Goal: Contribute content: Add original content to the website for others to see

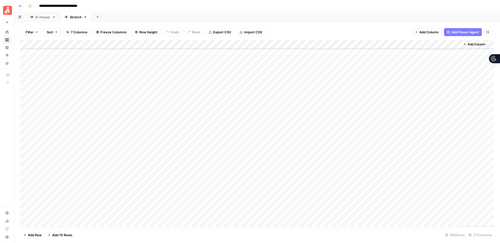
scroll to position [2096, 0]
type input "**********"
click at [479, 47] on icon "Next Result" at bounding box center [477, 46] width 4 height 4
click at [221, 135] on div "Add Column" at bounding box center [256, 133] width 473 height 187
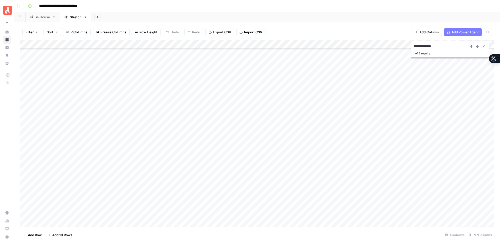
click at [222, 135] on div "Add Column" at bounding box center [256, 133] width 473 height 187
click at [219, 200] on button "Install" at bounding box center [219, 199] width 13 height 6
click at [217, 143] on div "Add Column" at bounding box center [256, 133] width 473 height 187
click at [215, 144] on div "Add Column" at bounding box center [256, 133] width 473 height 187
click at [221, 190] on button "Maintenance" at bounding box center [225, 190] width 24 height 6
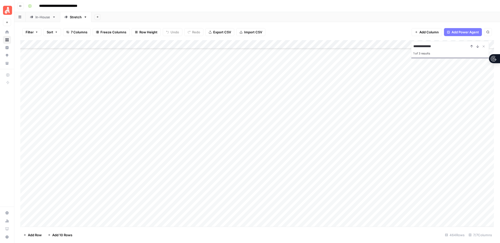
click at [216, 151] on div "Add Column" at bounding box center [256, 133] width 473 height 187
click at [215, 153] on div "Add Column" at bounding box center [256, 133] width 473 height 187
click at [218, 216] on button "Install" at bounding box center [219, 217] width 13 height 6
click at [215, 160] on div "Add Column" at bounding box center [256, 133] width 473 height 187
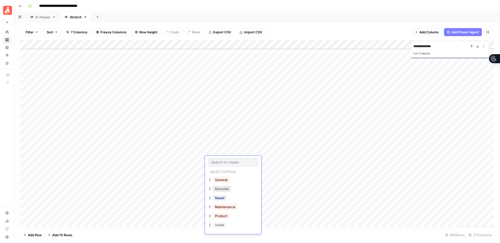
click at [221, 189] on button "Remodel" at bounding box center [222, 189] width 18 height 6
click at [213, 168] on div "Add Column" at bounding box center [256, 133] width 473 height 187
click at [213, 169] on div "Add Column" at bounding box center [256, 133] width 473 height 187
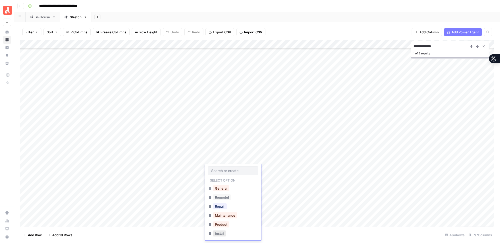
click at [218, 233] on button "Install" at bounding box center [219, 234] width 13 height 6
click at [214, 177] on div "Add Column" at bounding box center [256, 133] width 473 height 187
click at [219, 233] on button "Install" at bounding box center [219, 232] width 13 height 6
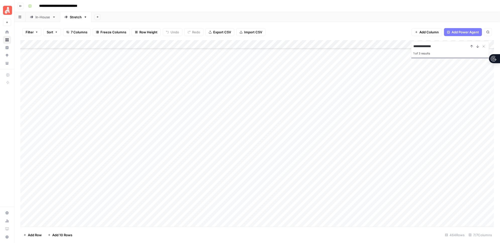
click at [279, 135] on div "Add Column" at bounding box center [256, 133] width 473 height 187
click at [280, 143] on div "Add Column" at bounding box center [256, 133] width 473 height 187
click at [280, 152] on div "Add Column" at bounding box center [256, 133] width 473 height 187
click at [280, 159] on div "Add Column" at bounding box center [256, 133] width 473 height 187
click at [280, 168] on div "Add Column" at bounding box center [256, 133] width 473 height 187
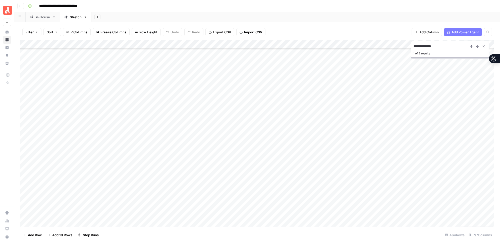
click at [280, 178] on div "Add Column" at bounding box center [256, 133] width 473 height 187
click at [484, 46] on icon "Close Search" at bounding box center [484, 47] width 2 height 2
click at [305, 161] on div "Add Column" at bounding box center [256, 133] width 473 height 187
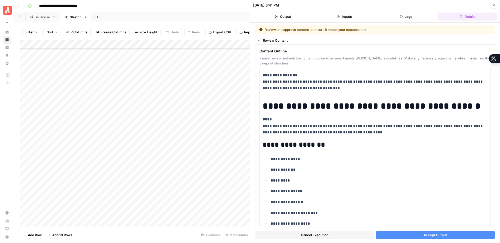
click at [414, 233] on button "Accept Output" at bounding box center [435, 235] width 119 height 8
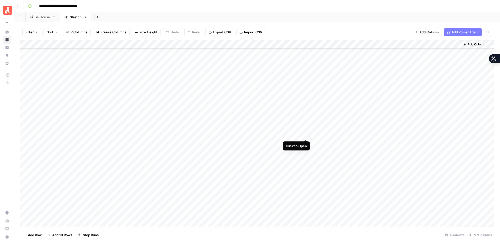
click at [306, 134] on div "Add Column" at bounding box center [256, 133] width 473 height 187
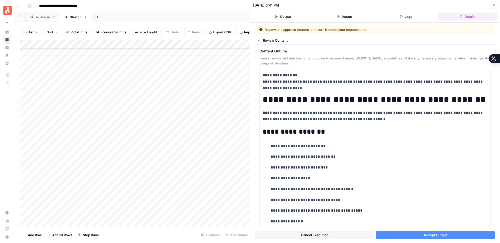
click at [394, 237] on button "Accept Output" at bounding box center [435, 235] width 119 height 8
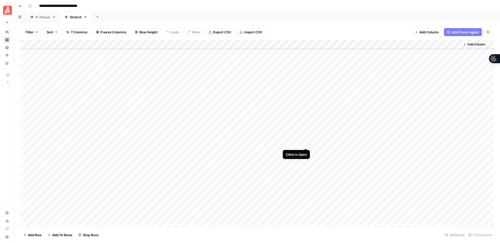
click at [305, 144] on div "Add Column" at bounding box center [256, 133] width 473 height 187
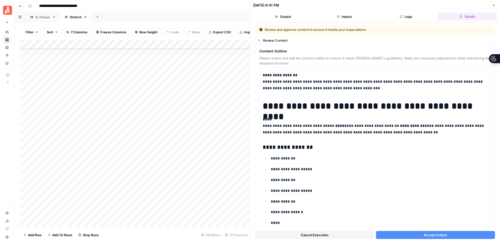
click at [404, 236] on button "Accept Output" at bounding box center [435, 235] width 119 height 8
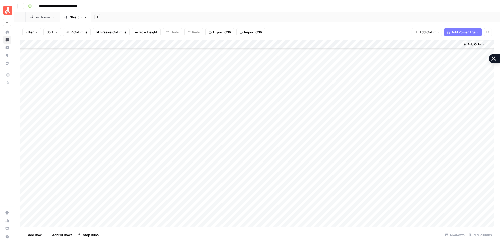
click at [305, 152] on div "Add Column" at bounding box center [256, 133] width 473 height 187
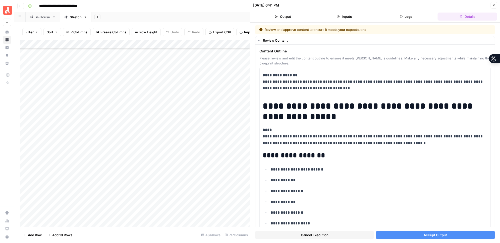
click at [423, 234] on button "Accept Output" at bounding box center [435, 235] width 119 height 8
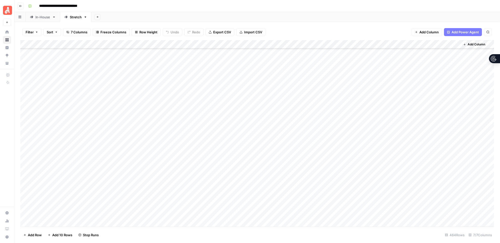
click at [306, 177] on div "Add Column" at bounding box center [256, 133] width 473 height 187
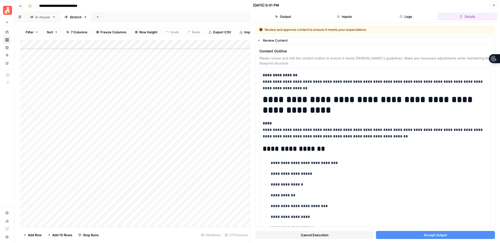
click at [405, 236] on button "Accept Output" at bounding box center [435, 235] width 119 height 8
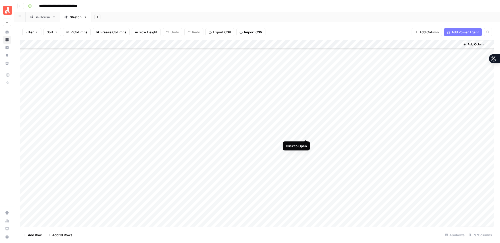
click at [307, 134] on div "Add Column" at bounding box center [256, 133] width 473 height 187
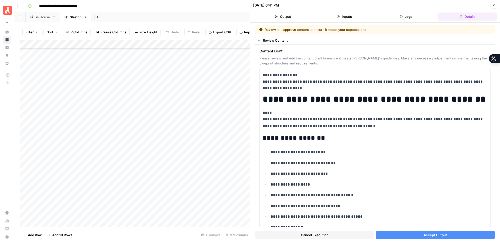
click at [437, 236] on span "Accept Output" at bounding box center [435, 235] width 23 height 5
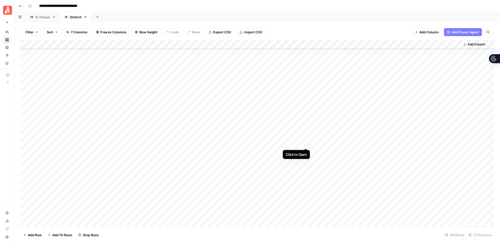
click at [305, 143] on div "Add Column" at bounding box center [256, 133] width 473 height 187
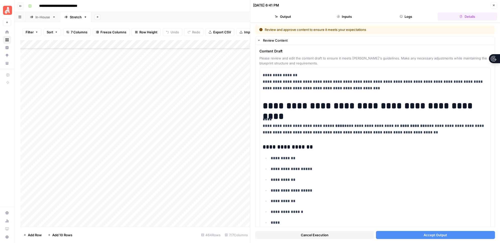
click at [442, 235] on span "Accept Output" at bounding box center [435, 235] width 23 height 5
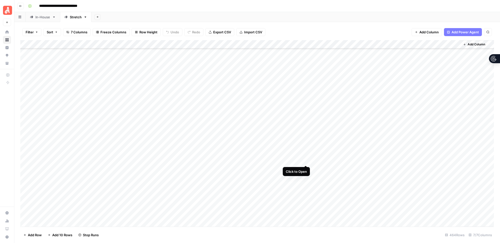
click at [306, 161] on div "Add Column" at bounding box center [256, 133] width 473 height 187
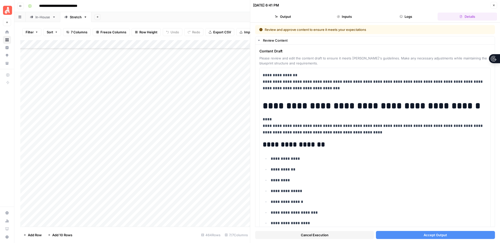
click at [432, 235] on span "Accept Output" at bounding box center [435, 235] width 23 height 5
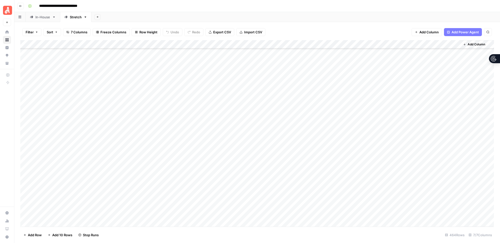
click at [305, 169] on div "Add Column" at bounding box center [256, 133] width 473 height 187
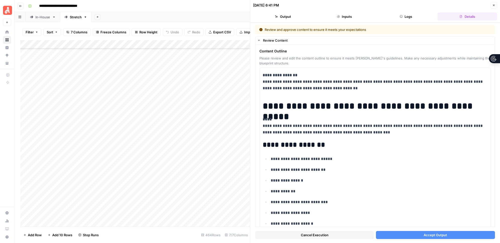
click at [448, 236] on button "Accept Output" at bounding box center [435, 235] width 119 height 8
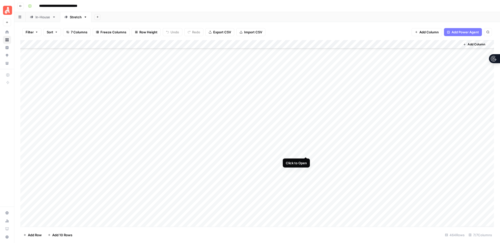
click at [306, 152] on div "Add Column" at bounding box center [256, 133] width 473 height 187
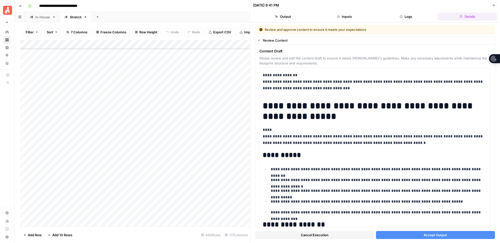
click at [403, 234] on button "Accept Output" at bounding box center [435, 235] width 119 height 8
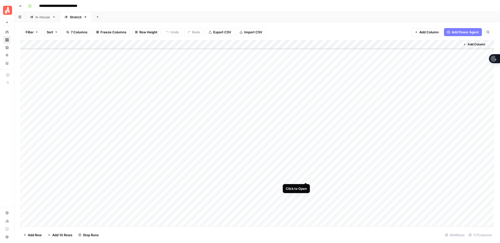
click at [306, 177] on div "Add Column" at bounding box center [256, 133] width 473 height 187
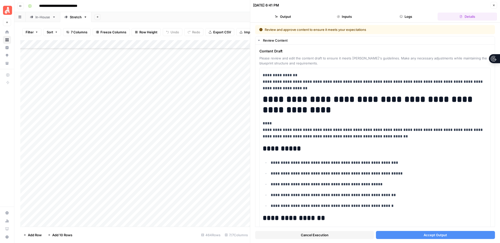
click at [424, 236] on span "Accept Output" at bounding box center [435, 235] width 23 height 5
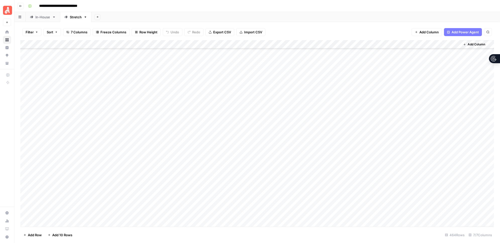
click at [305, 168] on div "Add Column" at bounding box center [256, 133] width 473 height 187
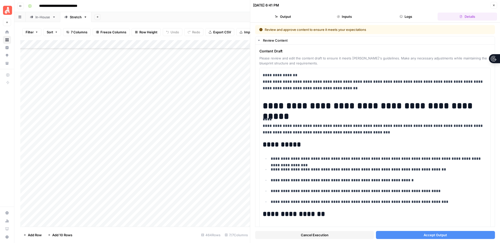
click at [457, 233] on button "Accept Output" at bounding box center [435, 235] width 119 height 8
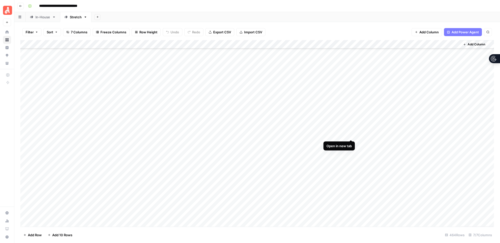
click at [352, 135] on div "Add Column" at bounding box center [256, 133] width 473 height 187
click at [351, 143] on div "Add Column" at bounding box center [256, 133] width 473 height 187
click at [352, 152] on div "Add Column" at bounding box center [256, 133] width 473 height 187
click at [352, 159] on div "Add Column" at bounding box center [256, 133] width 473 height 187
click at [351, 169] on div "Add Column" at bounding box center [256, 133] width 473 height 187
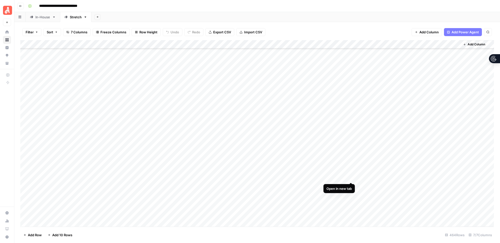
click at [351, 177] on div "Add Column" at bounding box center [256, 133] width 473 height 187
click at [386, 134] on div "Add Column" at bounding box center [256, 133] width 473 height 187
click at [383, 143] on div "Add Column" at bounding box center [256, 133] width 473 height 187
click at [383, 153] on div "Add Column" at bounding box center [256, 133] width 473 height 187
click at [385, 160] on div "Add Column" at bounding box center [256, 133] width 473 height 187
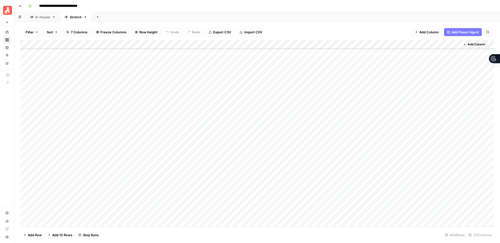
click at [384, 168] on div "Add Column" at bounding box center [256, 133] width 473 height 187
click at [385, 178] on div "Add Column" at bounding box center [256, 133] width 473 height 187
click at [455, 135] on div "Add Column" at bounding box center [256, 133] width 473 height 187
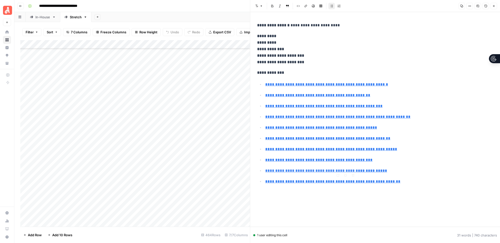
type input "https://www.homeadvisor.com/r/mount-tv-art-mirror-chandelier-costs/"
drag, startPoint x: 404, startPoint y: 184, endPoint x: 256, endPoint y: 70, distance: 187.0
click at [254, 73] on div "**********" at bounding box center [375, 104] width 242 height 169
click at [492, 6] on icon "button" at bounding box center [493, 6] width 3 height 3
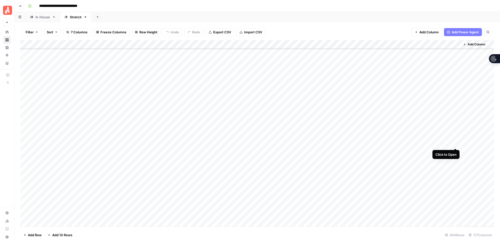
click at [456, 144] on div "Add Column" at bounding box center [256, 133] width 473 height 187
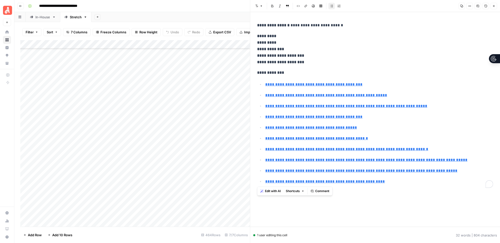
type input "https://www.homeadvisor.com/cost/environmental-safety/test-or-remove-toxic-lead/"
drag, startPoint x: 296, startPoint y: 167, endPoint x: 258, endPoint y: 73, distance: 102.2
click at [258, 73] on div "**********" at bounding box center [375, 104] width 242 height 169
copy div "**********"
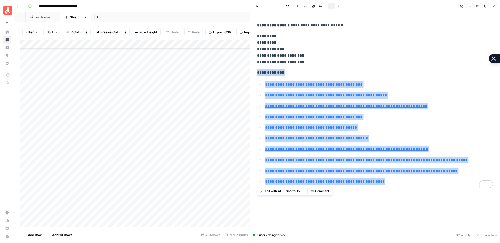
scroll to position [2699, 0]
click at [493, 7] on icon "button" at bounding box center [493, 6] width 3 height 3
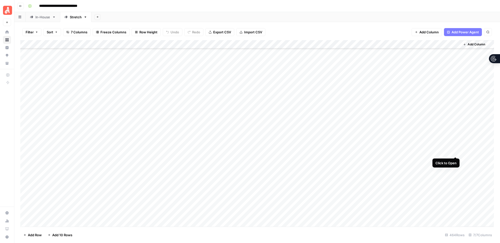
click at [455, 151] on div "Add Column" at bounding box center [256, 133] width 473 height 187
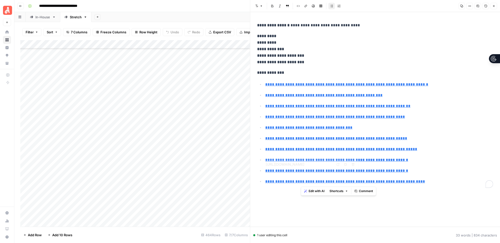
type input "[URL][DOMAIN_NAME]"
drag, startPoint x: 423, startPoint y: 183, endPoint x: 256, endPoint y: 75, distance: 199.8
click at [256, 75] on div "**********" at bounding box center [375, 104] width 242 height 169
copy div "**********"
type input "[URL][DOMAIN_NAME]"
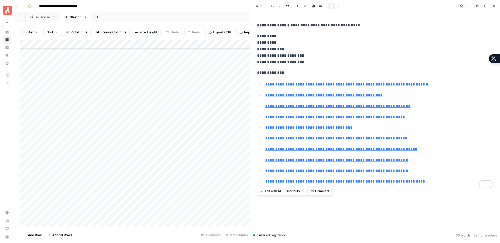
click at [492, 6] on icon "button" at bounding box center [493, 6] width 3 height 3
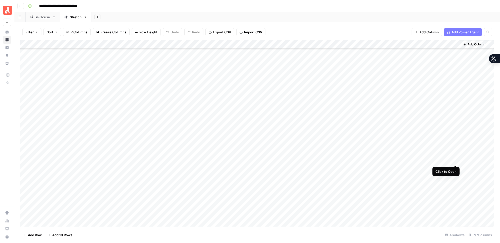
click at [456, 160] on div "Add Column" at bounding box center [256, 133] width 473 height 187
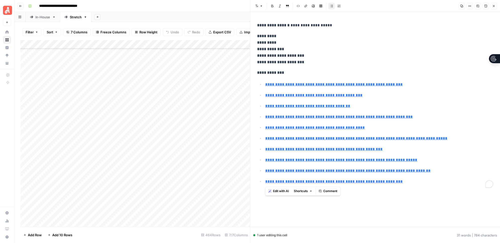
type input "[URL][DOMAIN_NAME][PERSON_NAME]"
drag, startPoint x: 297, startPoint y: 152, endPoint x: 256, endPoint y: 75, distance: 87.6
click at [256, 75] on div "**********" at bounding box center [375, 104] width 242 height 169
click at [493, 6] on icon "button" at bounding box center [493, 6] width 3 height 3
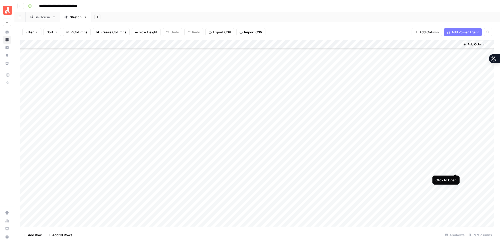
click at [455, 167] on div "Add Column" at bounding box center [256, 133] width 473 height 187
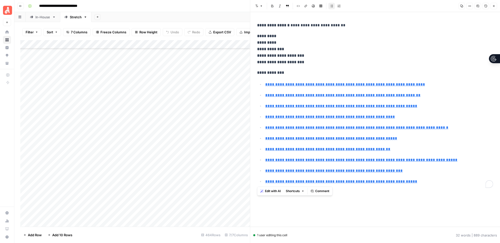
drag, startPoint x: 414, startPoint y: 183, endPoint x: 256, endPoint y: 73, distance: 192.5
click at [256, 73] on div "**********" at bounding box center [375, 104] width 242 height 169
click at [493, 7] on icon "button" at bounding box center [494, 6] width 2 height 2
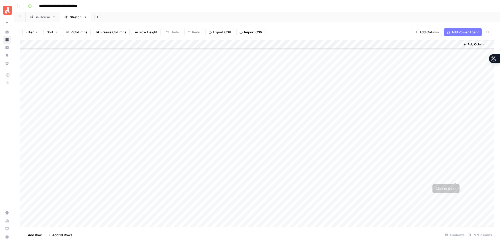
click at [456, 177] on div "Add Column" at bounding box center [256, 133] width 473 height 187
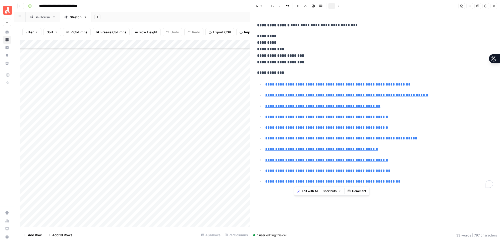
type input "[URL][DOMAIN_NAME][PERSON_NAME]"
drag, startPoint x: 275, startPoint y: 115, endPoint x: 256, endPoint y: 73, distance: 46.4
click at [256, 73] on div "**********" at bounding box center [375, 104] width 242 height 169
click at [493, 5] on icon "button" at bounding box center [493, 6] width 3 height 3
